Goal: Task Accomplishment & Management: Manage account settings

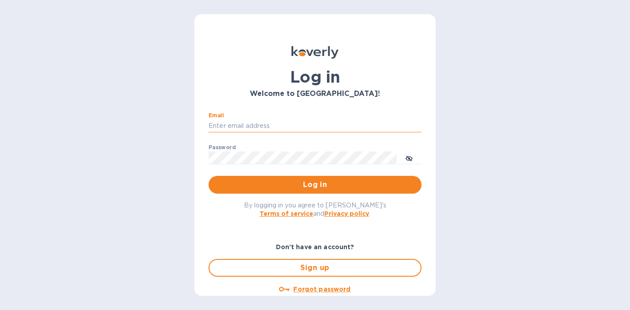
type input "[PERSON_NAME][EMAIL_ADDRESS][DOMAIN_NAME]"
click at [313, 184] on button "Log in" at bounding box center [315, 185] width 213 height 18
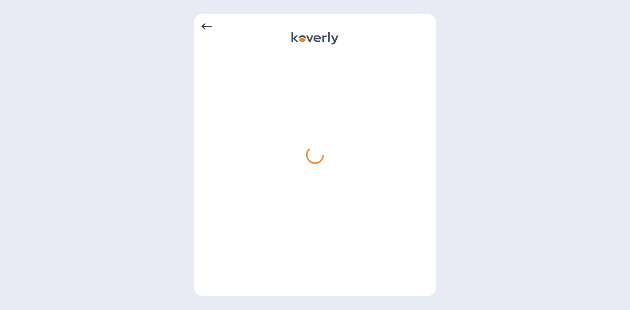
click at [292, 1] on div at bounding box center [315, 155] width 630 height 310
click at [210, 24] on icon at bounding box center [206, 26] width 11 height 11
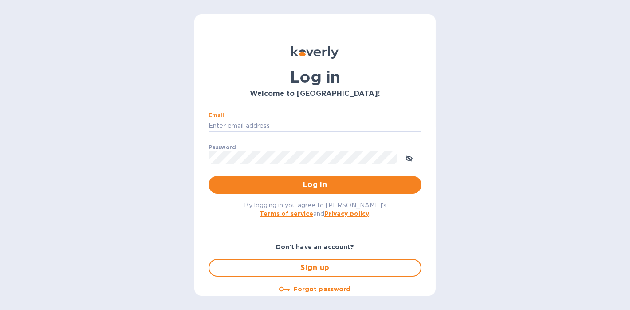
type input "[PERSON_NAME][EMAIL_ADDRESS][DOMAIN_NAME]"
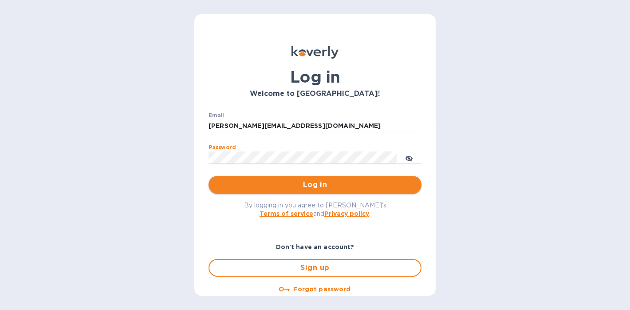
click at [302, 190] on button "Log in" at bounding box center [315, 185] width 213 height 18
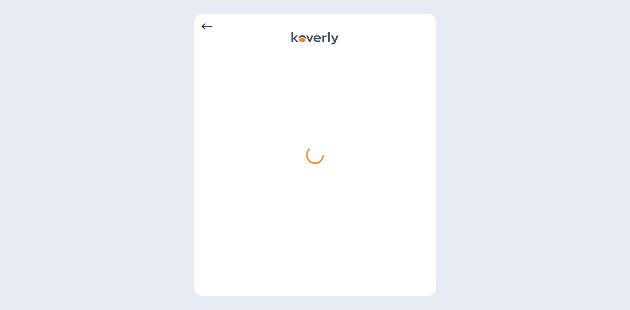
click at [319, 0] on div at bounding box center [315, 155] width 630 height 310
